Goal: Task Accomplishment & Management: Manage account settings

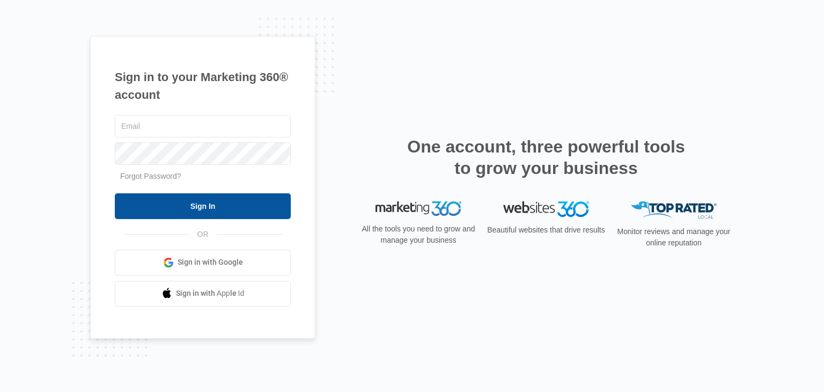
type input "[EMAIL_ADDRESS][DOMAIN_NAME]"
click at [194, 201] on input "Sign In" at bounding box center [203, 206] width 176 height 26
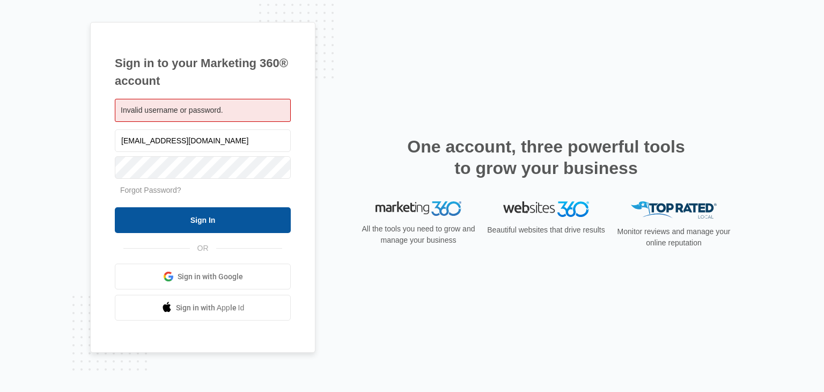
click at [203, 215] on input "Sign In" at bounding box center [203, 220] width 176 height 26
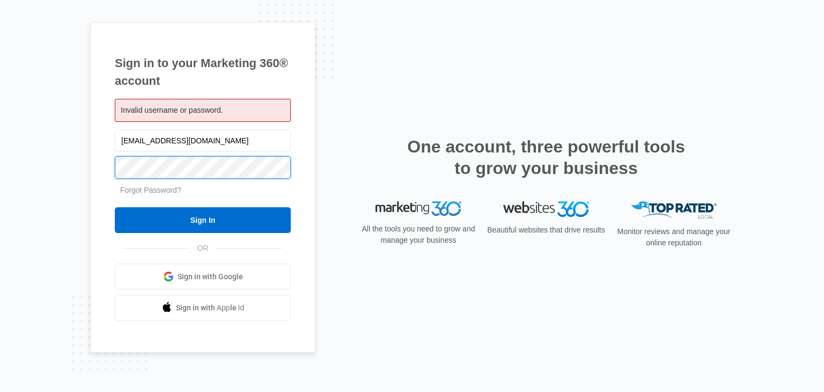
click at [115, 207] on input "Sign In" at bounding box center [203, 220] width 176 height 26
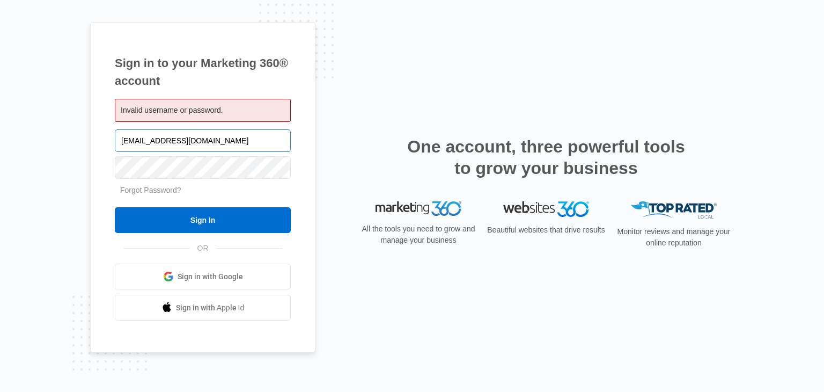
click at [239, 138] on input "[EMAIL_ADDRESS][DOMAIN_NAME]" at bounding box center [203, 140] width 176 height 23
type input "d"
type input "[EMAIL_ADDRESS][DOMAIN_NAME]"
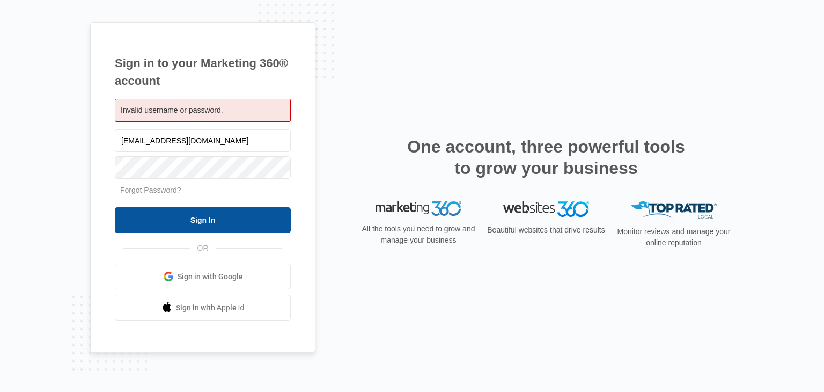
click at [149, 222] on input "Sign In" at bounding box center [203, 220] width 176 height 26
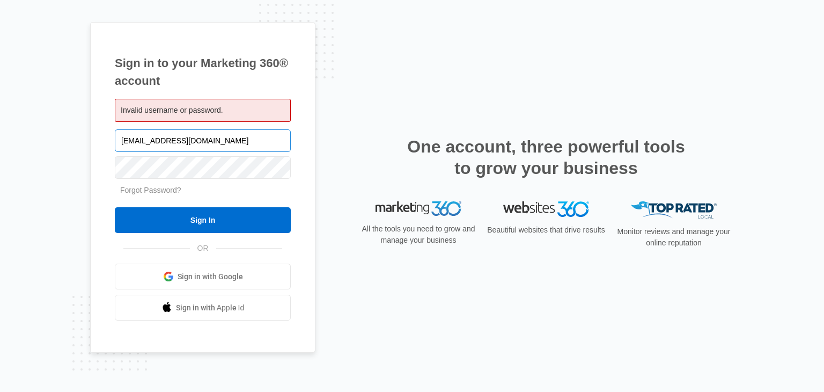
click at [210, 135] on input "[EMAIL_ADDRESS][DOMAIN_NAME]" at bounding box center [203, 140] width 176 height 23
type input "i"
type input "[EMAIL_ADDRESS][DOMAIN_NAME]"
click at [115, 207] on input "Sign In" at bounding box center [203, 220] width 176 height 26
